Goal: Find specific page/section: Find specific page/section

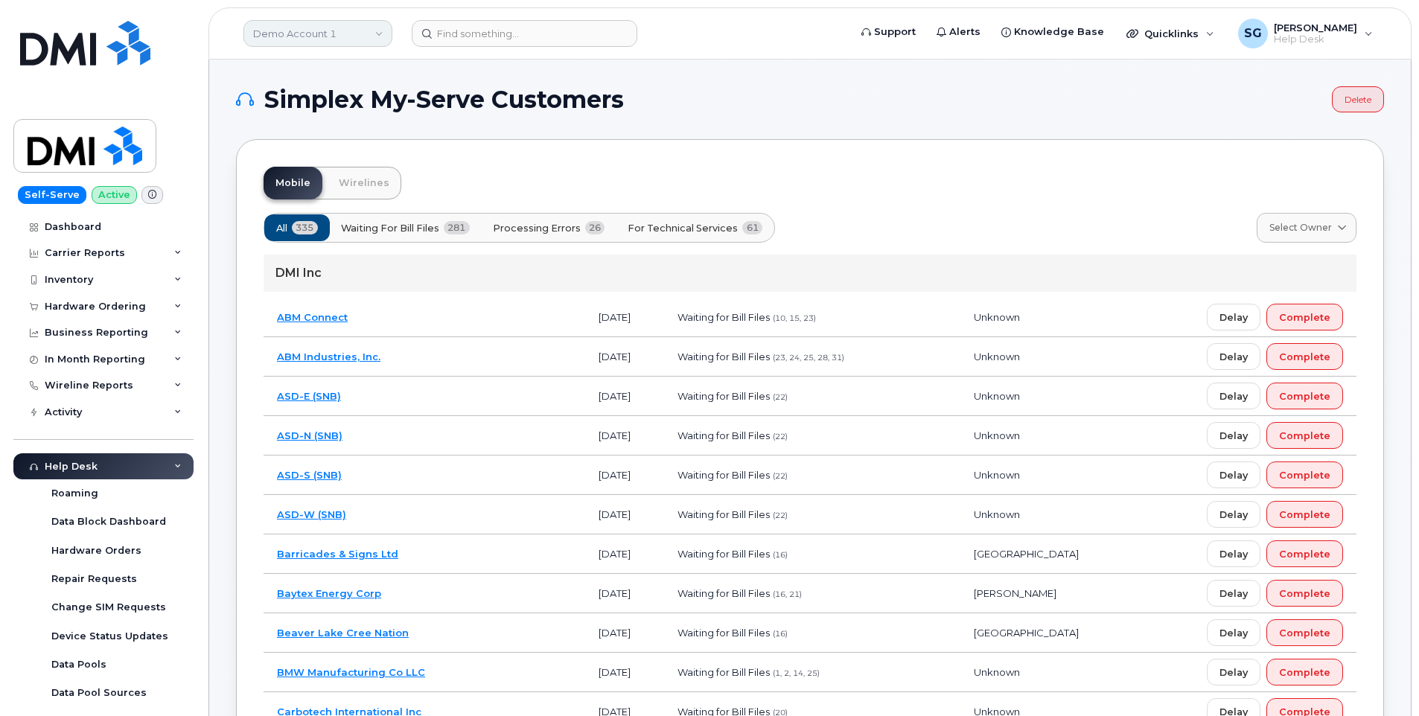
click at [285, 30] on link "Demo Account 1" at bounding box center [317, 33] width 149 height 27
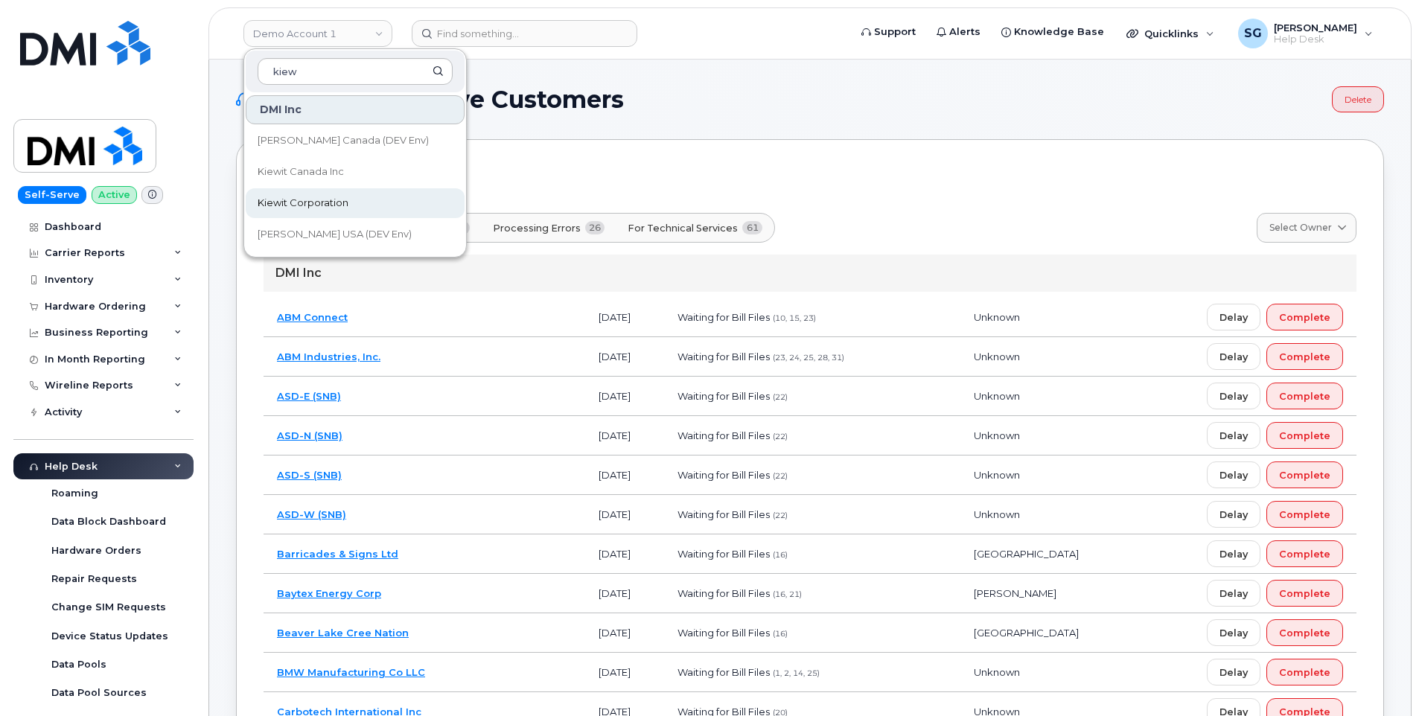
type input "kiew"
click at [363, 202] on link "Kiewit Corporation" at bounding box center [355, 203] width 219 height 30
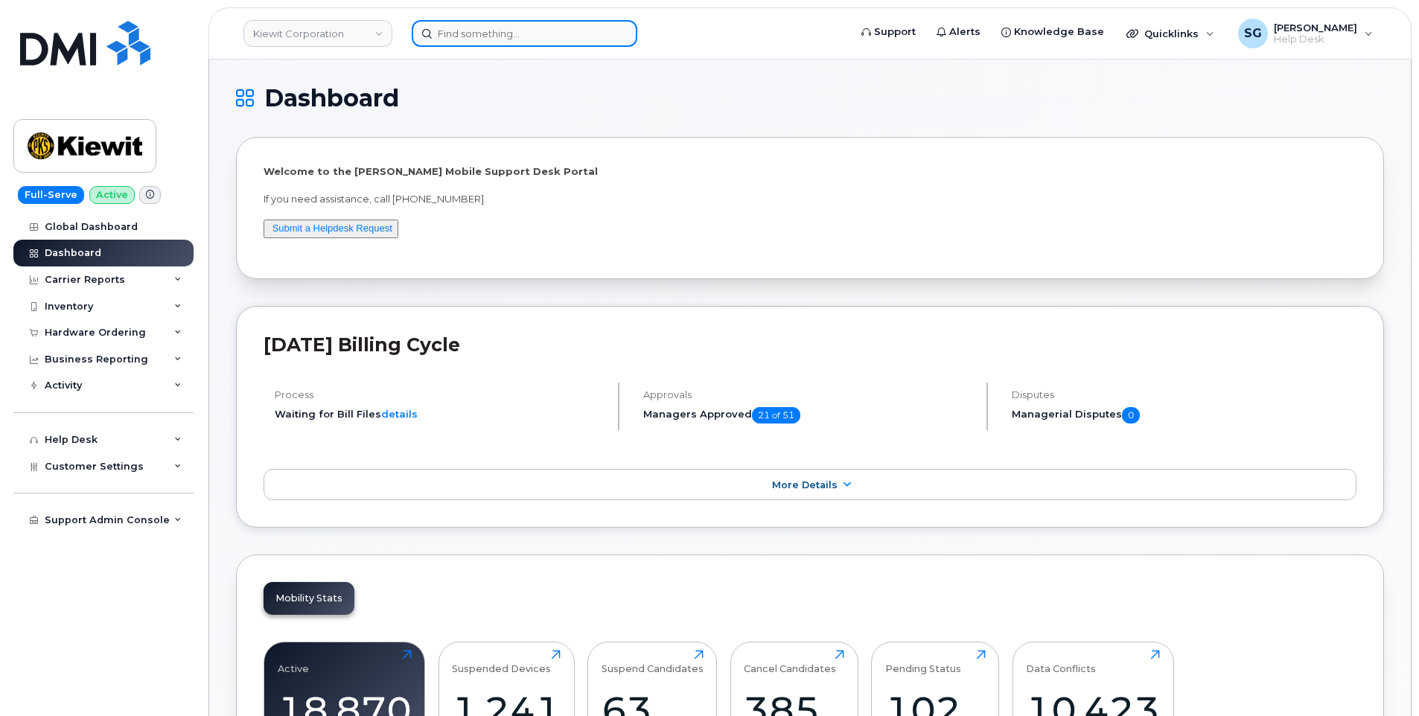
click at [552, 33] on input at bounding box center [525, 33] width 226 height 27
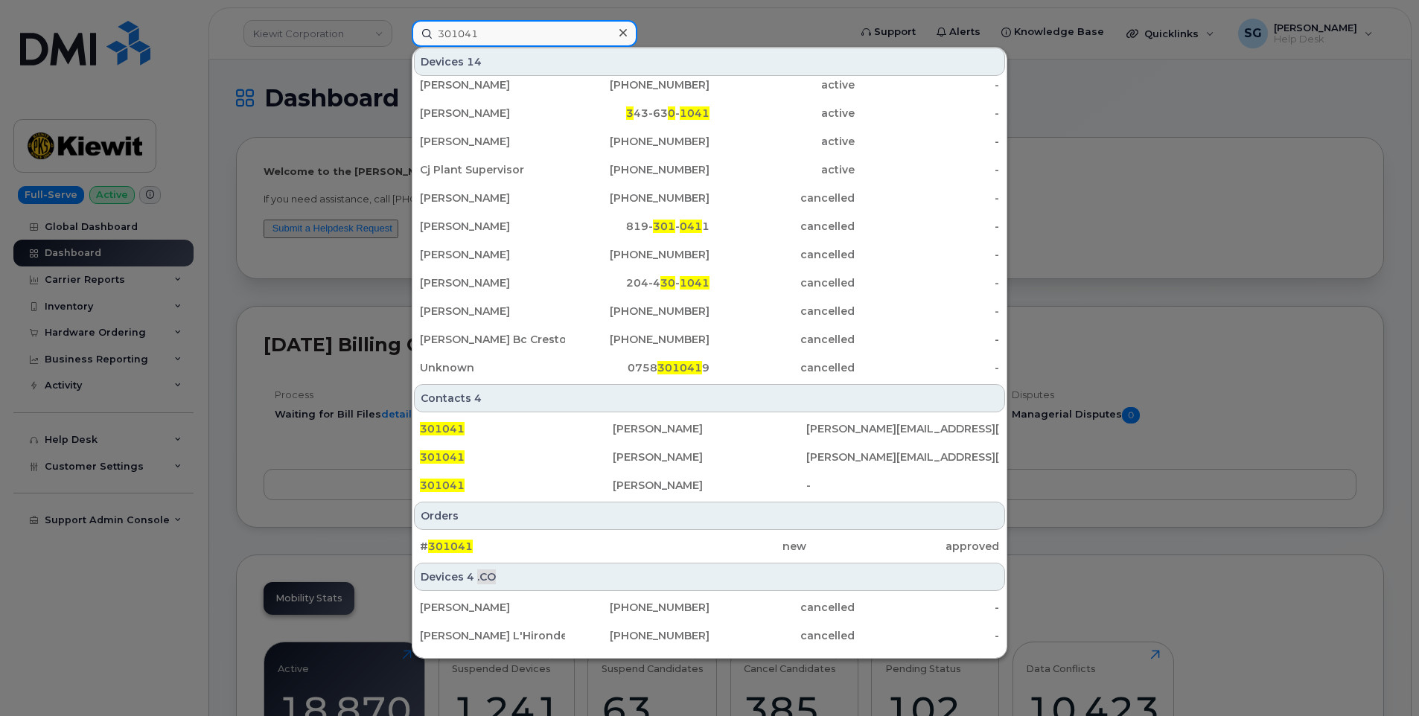
scroll to position [149, 0]
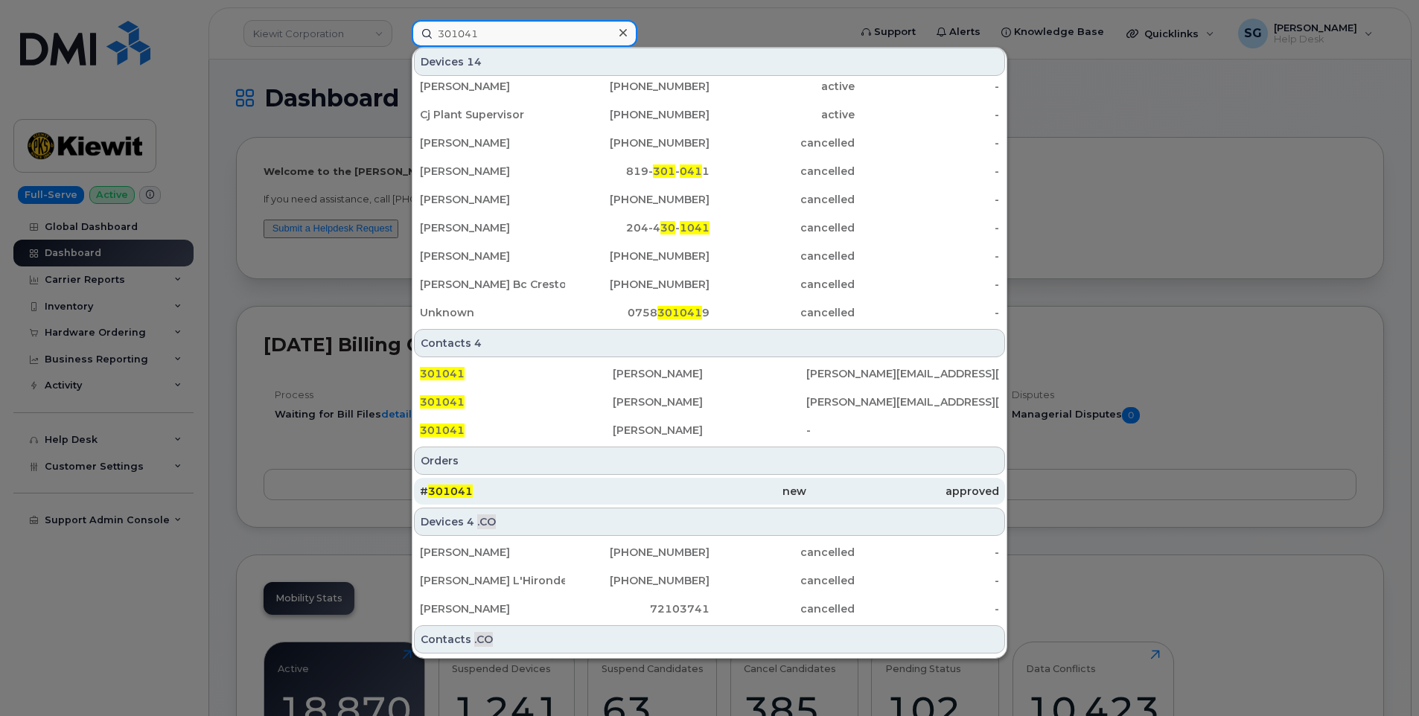
type input "301041"
drag, startPoint x: 572, startPoint y: 487, endPoint x: 570, endPoint y: 504, distance: 16.5
click at [572, 487] on div "# 301041" at bounding box center [516, 491] width 193 height 15
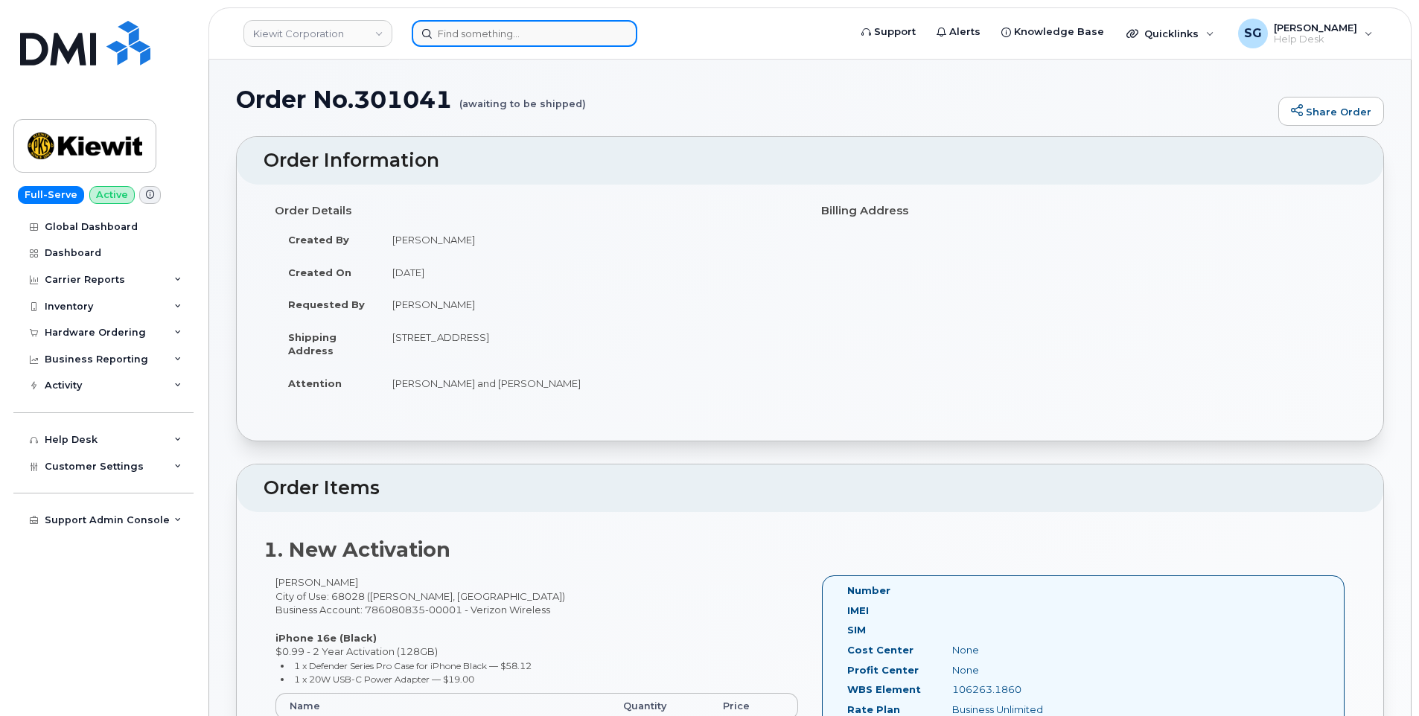
click at [545, 43] on input at bounding box center [525, 33] width 226 height 27
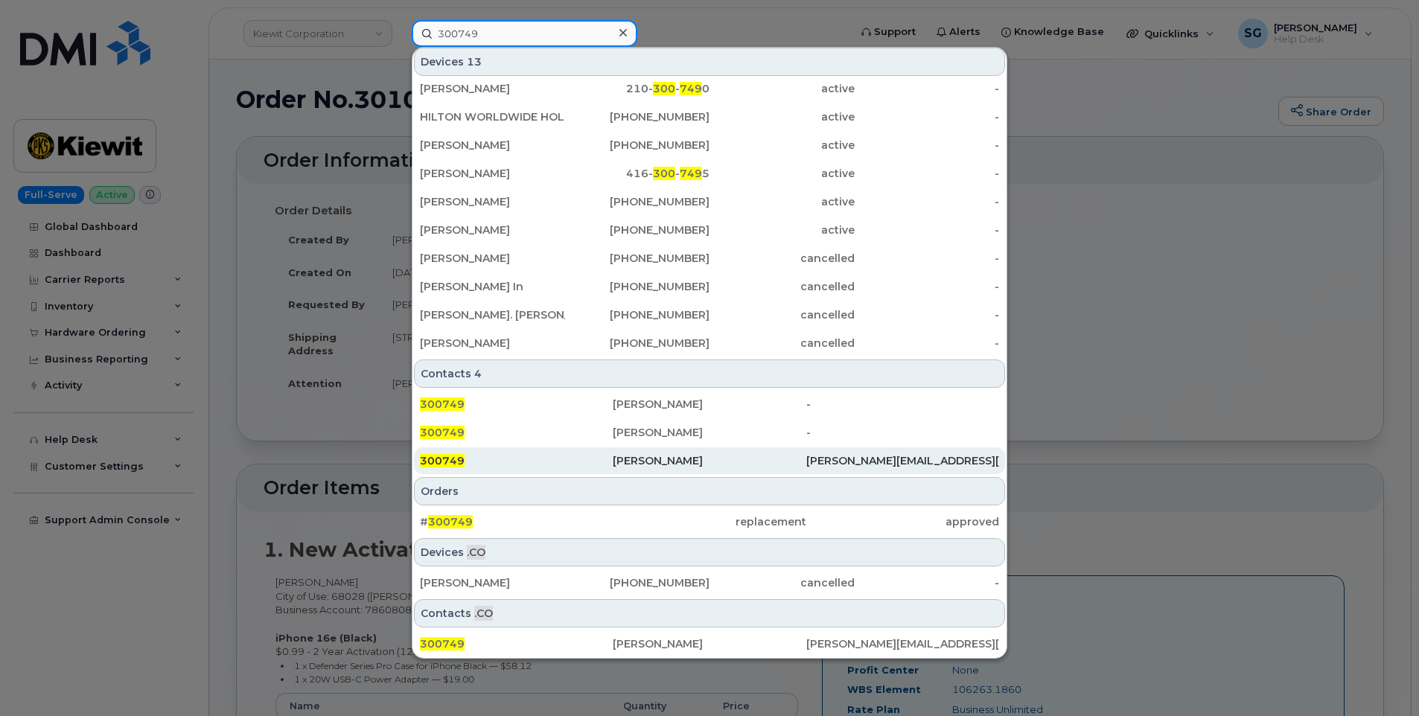
scroll to position [91, 0]
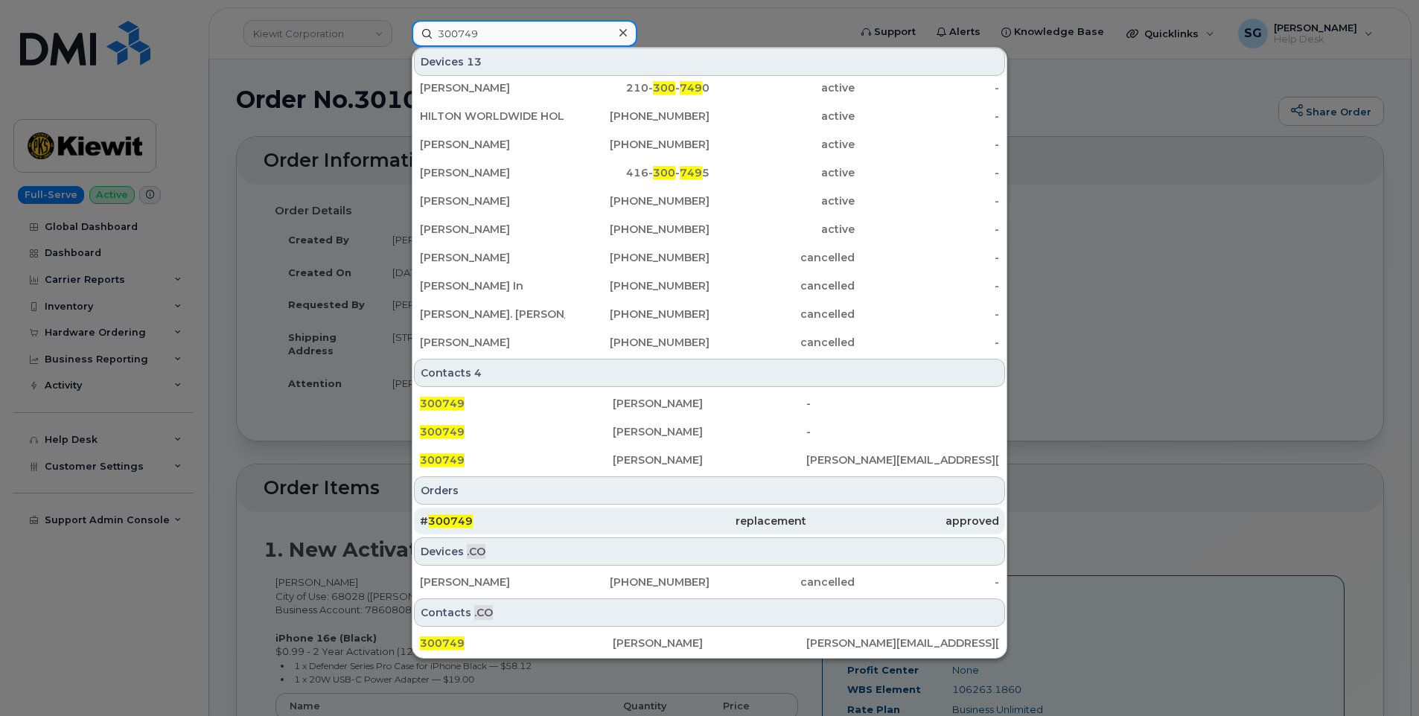
type input "300749"
click at [651, 516] on div "replacement" at bounding box center [709, 521] width 193 height 15
